Goal: Check status: Check status

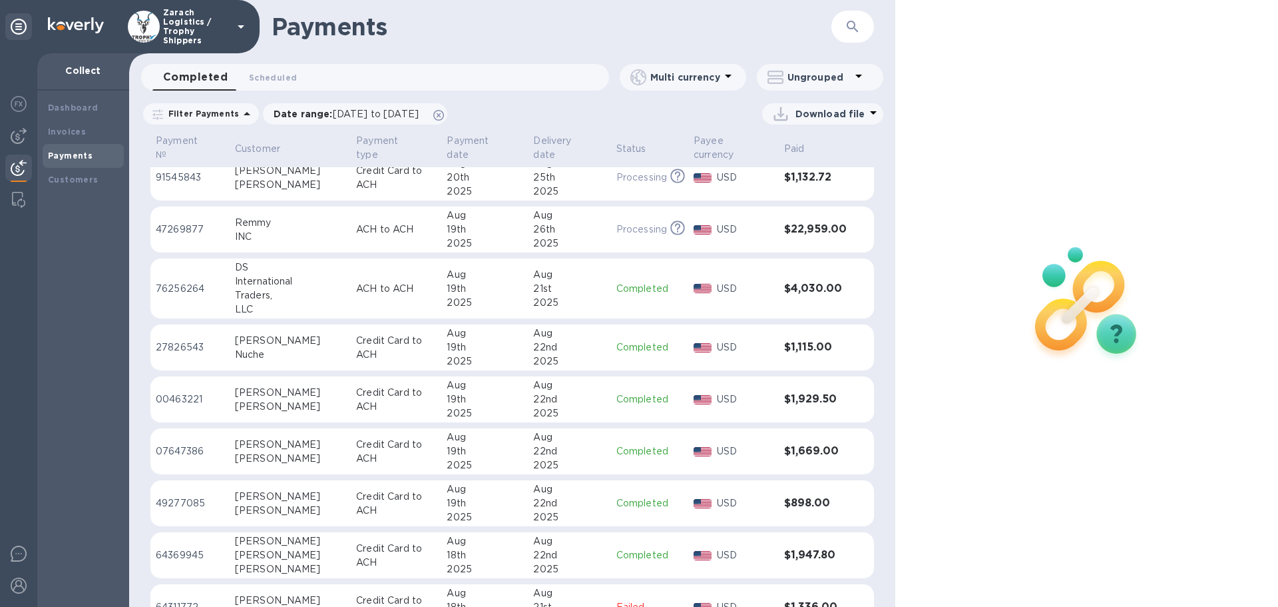
scroll to position [1091, 0]
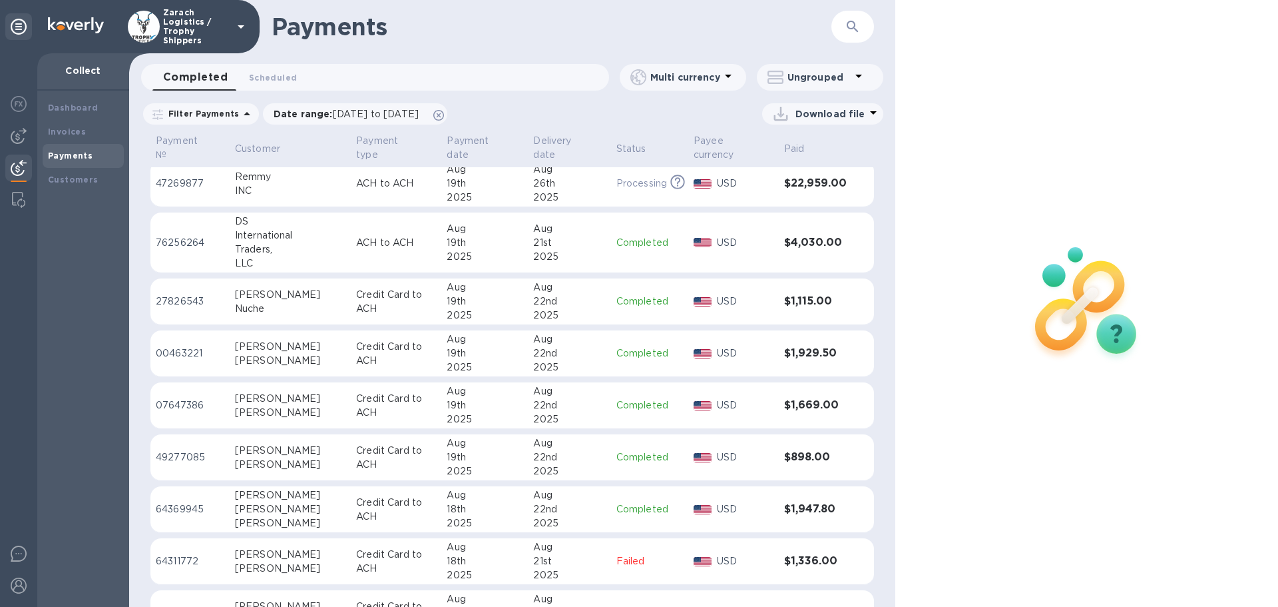
click at [181, 346] on p "00463221" at bounding box center [190, 353] width 69 height 14
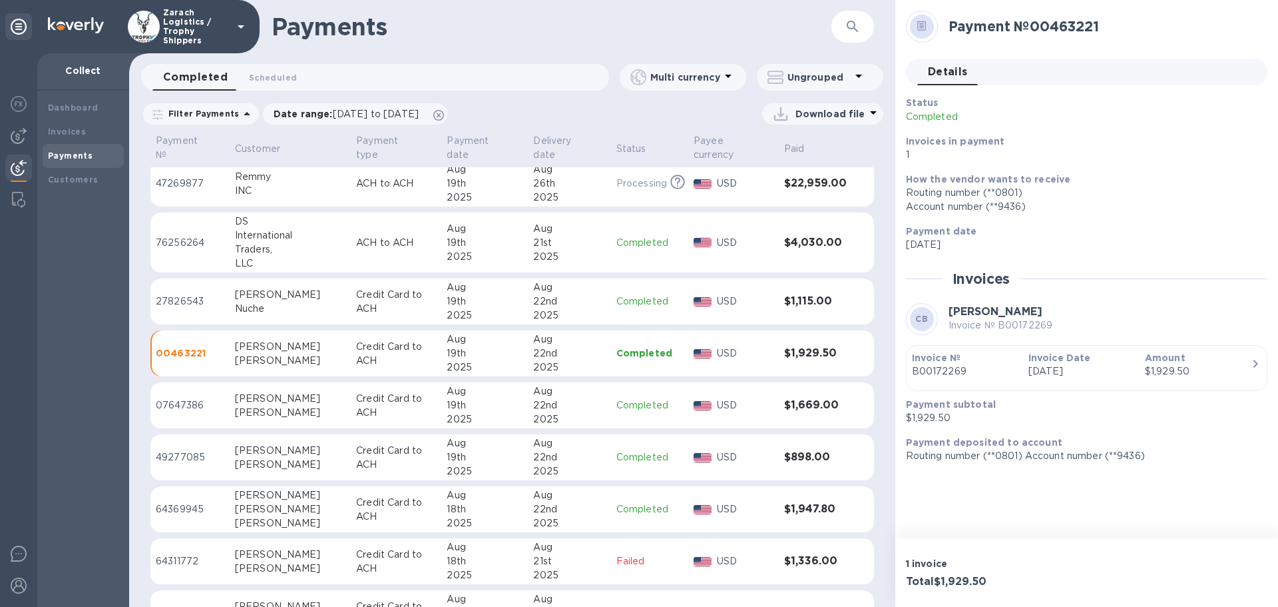
click at [174, 398] on p "07647386" at bounding box center [190, 405] width 69 height 14
click at [168, 294] on p "27826543" at bounding box center [190, 301] width 69 height 14
click at [190, 502] on p "64369945" at bounding box center [190, 509] width 69 height 14
click at [186, 450] on p "49277085" at bounding box center [190, 457] width 69 height 14
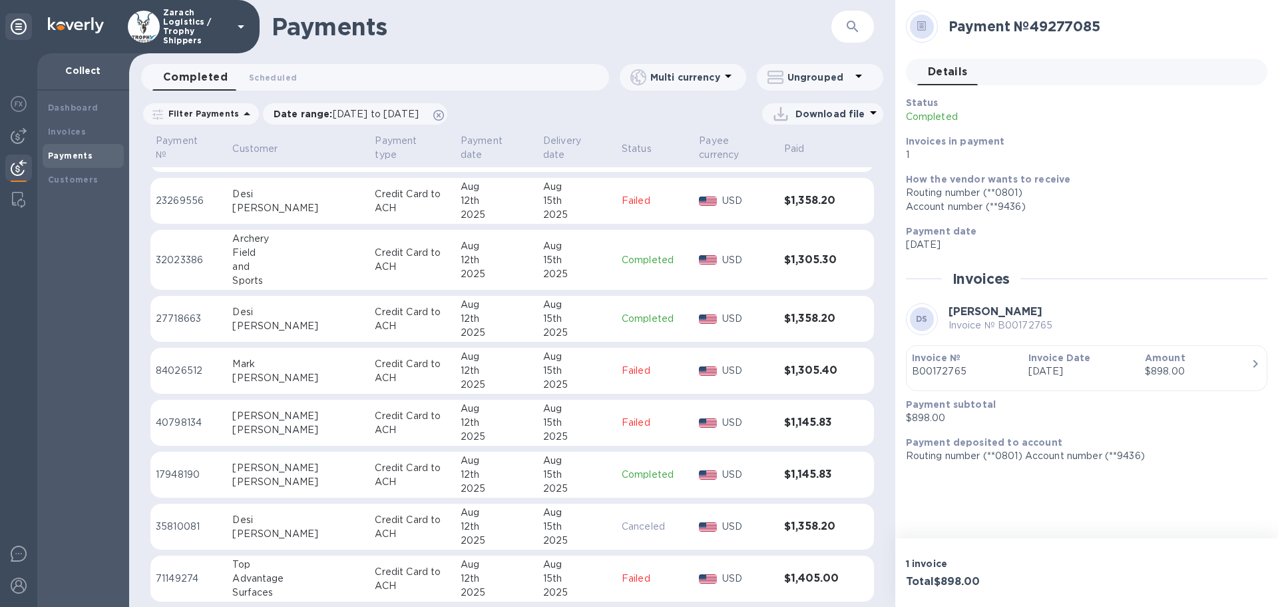
scroll to position [3583, 0]
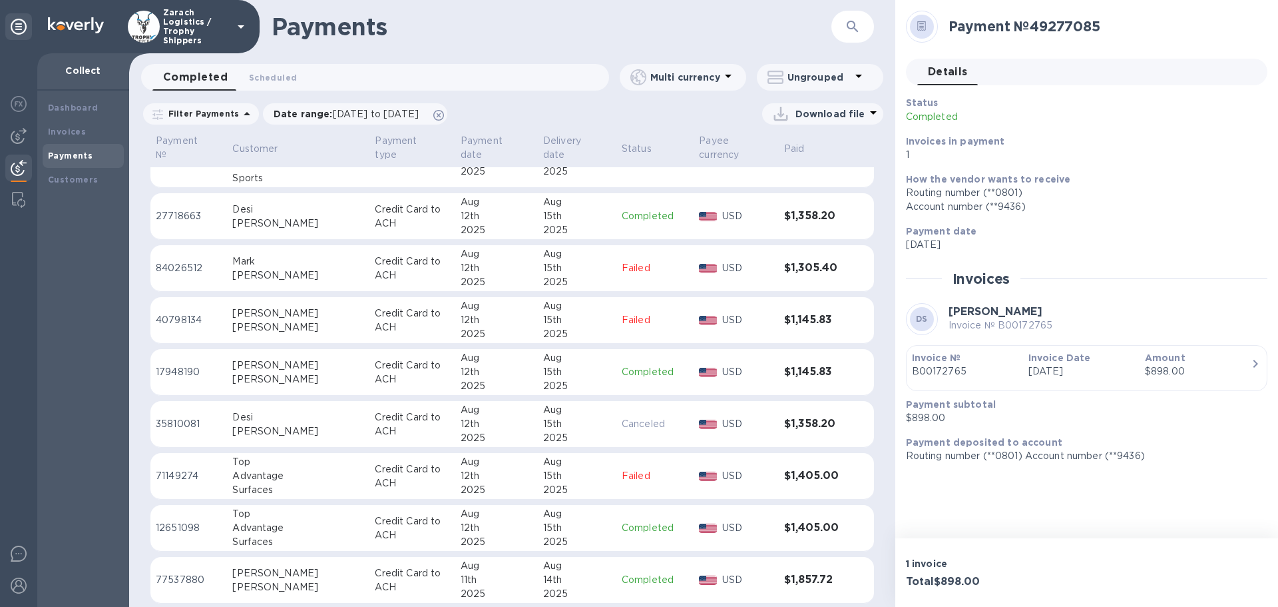
click at [188, 423] on p "35810081" at bounding box center [189, 424] width 66 height 14
